Goal: Understand process/instructions: Learn about a topic

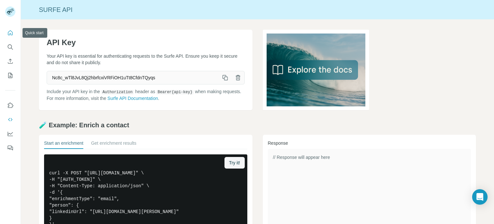
click at [5, 32] on button "Quick start" at bounding box center [10, 33] width 10 height 12
click at [8, 29] on button "Quick start" at bounding box center [10, 33] width 10 height 12
click at [9, 32] on icon "Quick start" at bounding box center [10, 33] width 6 height 6
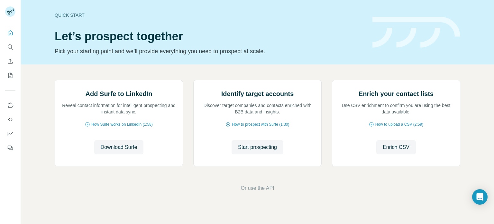
click at [107, 52] on p "Pick your starting point and we’ll provide everything you need to prospect at s…" at bounding box center [210, 51] width 310 height 9
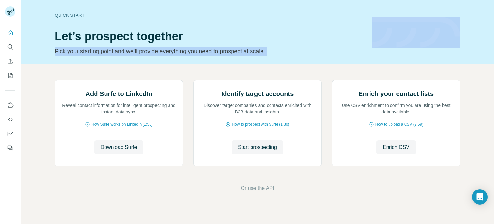
click at [107, 52] on p "Pick your starting point and we’ll provide everything you need to prospect at s…" at bounding box center [210, 51] width 310 height 9
click at [118, 62] on div "Quick start Let’s prospect together Pick your starting point and we’ll provide …" at bounding box center [257, 32] width 473 height 64
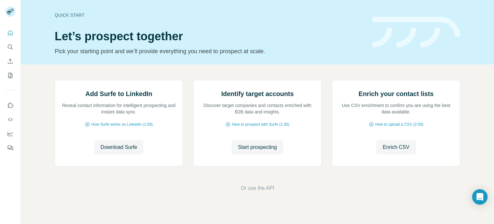
click at [174, 70] on div "Add Surfe to LinkedIn Reveal contact information for intelligent prospecting an…" at bounding box center [257, 135] width 473 height 143
click at [10, 33] on icon "Quick start" at bounding box center [10, 33] width 6 height 6
click at [10, 79] on button "My lists" at bounding box center [10, 76] width 10 height 12
